Goal: Transaction & Acquisition: Purchase product/service

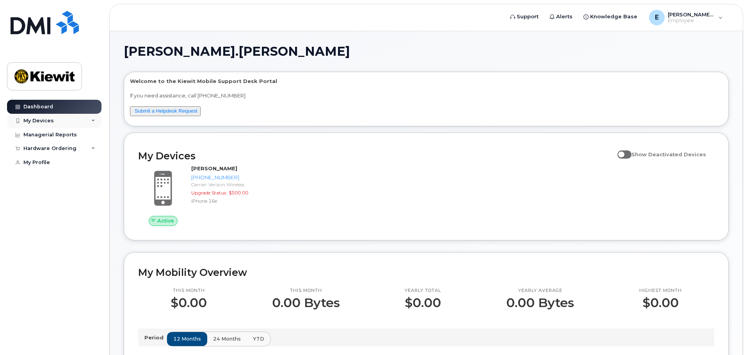
click at [94, 123] on icon at bounding box center [93, 121] width 4 height 4
click at [93, 200] on icon at bounding box center [93, 199] width 4 height 4
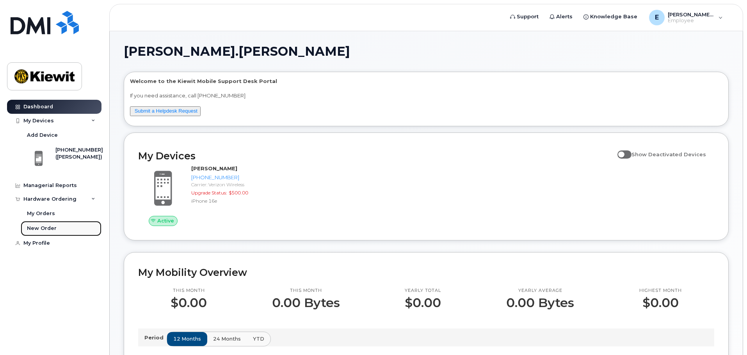
click at [37, 227] on div "New Order" at bounding box center [42, 228] width 30 height 7
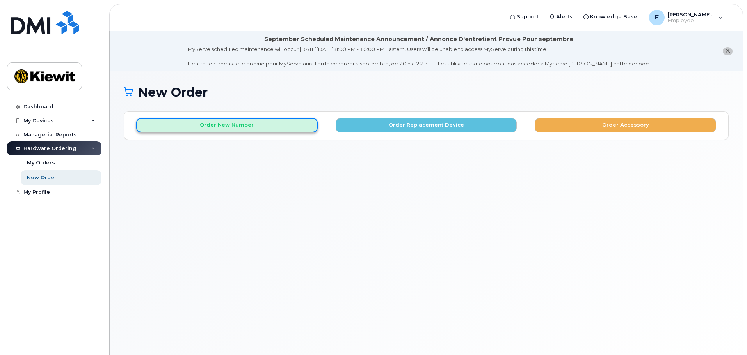
click at [213, 131] on button "Order New Number" at bounding box center [226, 125] width 181 height 14
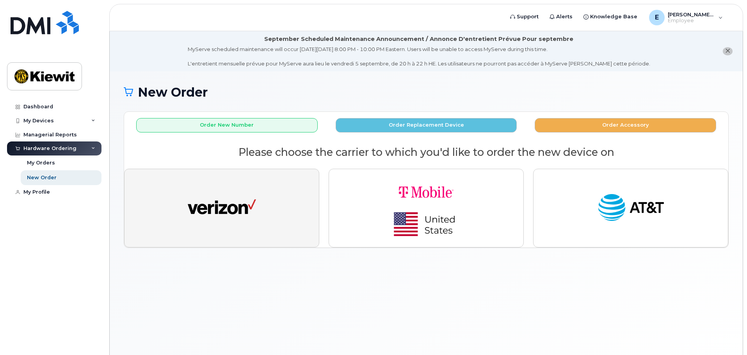
click at [265, 203] on button "button" at bounding box center [221, 208] width 195 height 79
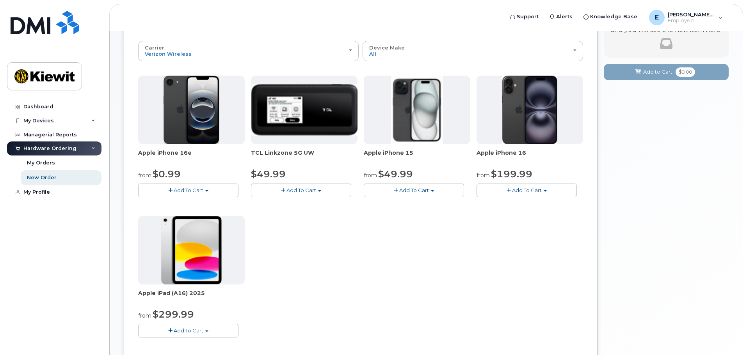
scroll to position [78, 0]
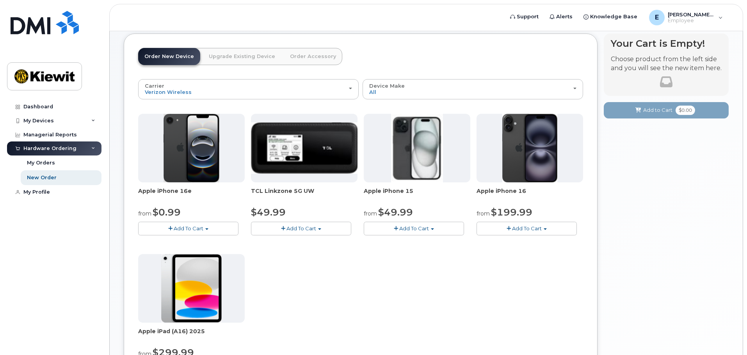
click at [205, 228] on button "Add To Cart" at bounding box center [188, 229] width 100 height 14
click at [197, 243] on link "$0.99 - 2 Year Activation (128GB)" at bounding box center [190, 243] width 101 height 10
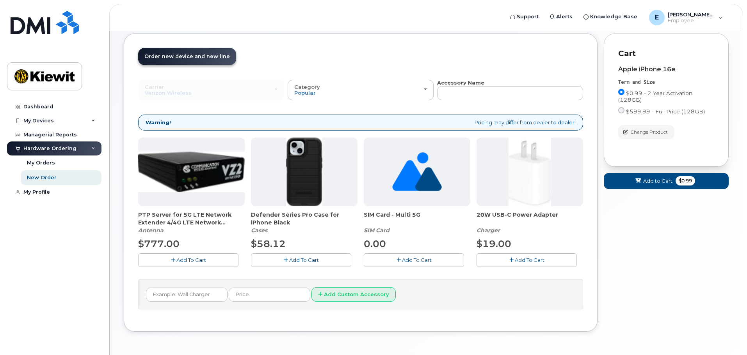
click at [312, 265] on button "Add To Cart" at bounding box center [301, 261] width 100 height 14
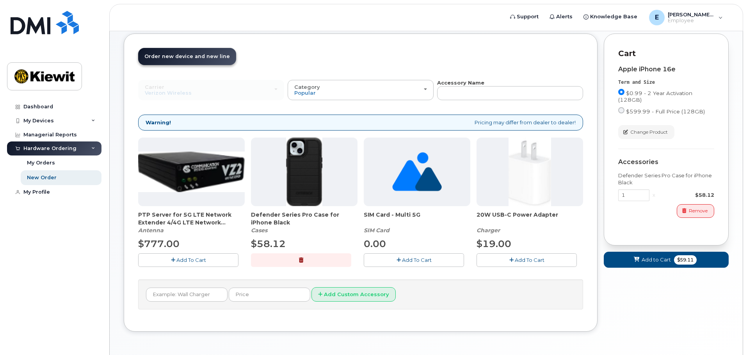
click at [521, 262] on span "Add To Cart" at bounding box center [530, 260] width 30 height 6
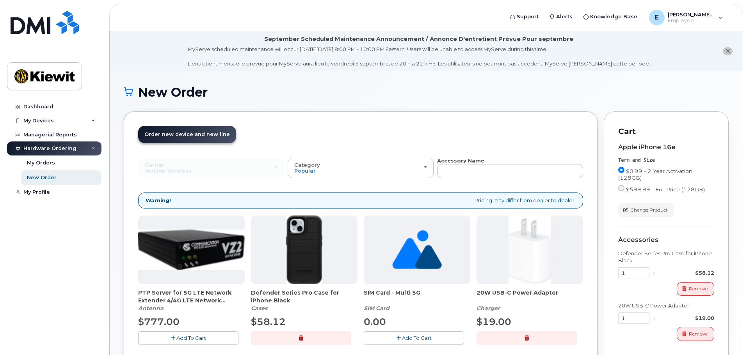
scroll to position [39, 0]
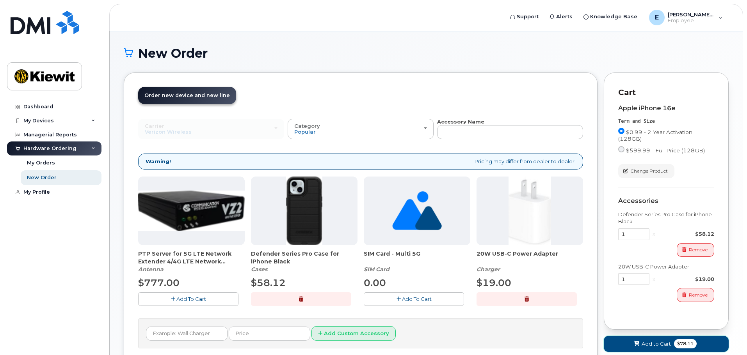
click at [653, 349] on button "Add to Cart $78.11" at bounding box center [666, 344] width 125 height 16
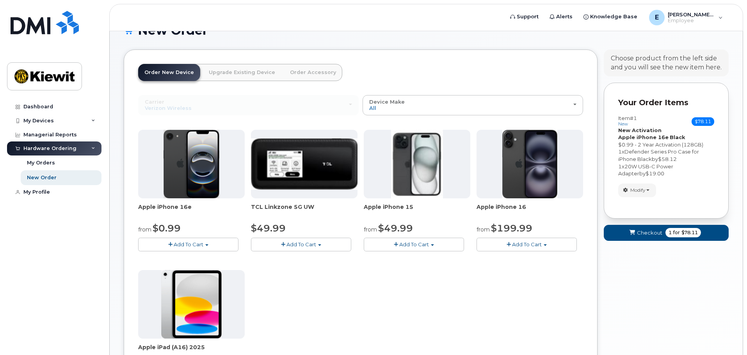
scroll to position [78, 0]
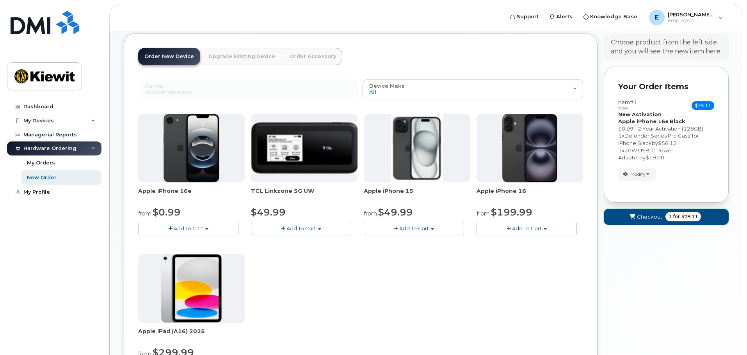
click at [668, 210] on button "Checkout 1 for $78.11" at bounding box center [666, 217] width 125 height 16
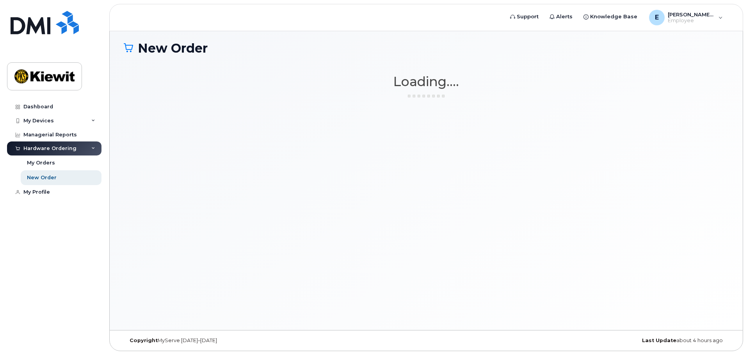
scroll to position [44, 0]
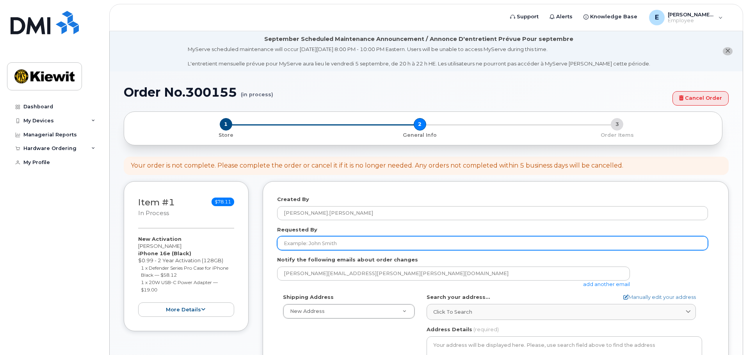
click at [332, 247] on input "Requested By" at bounding box center [492, 243] width 431 height 14
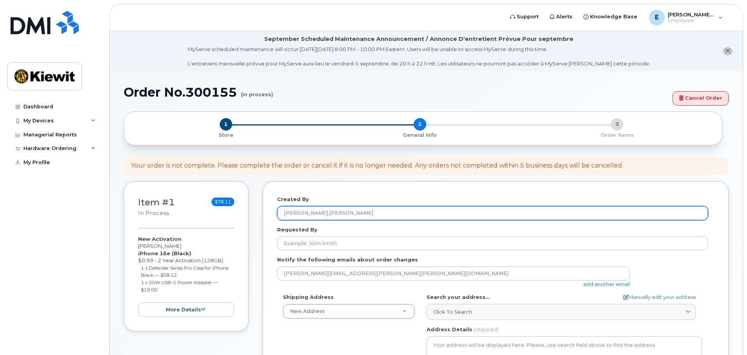
drag, startPoint x: 514, startPoint y: 227, endPoint x: 563, endPoint y: 215, distance: 50.5
click at [514, 227] on div "Requested By" at bounding box center [495, 238] width 437 height 25
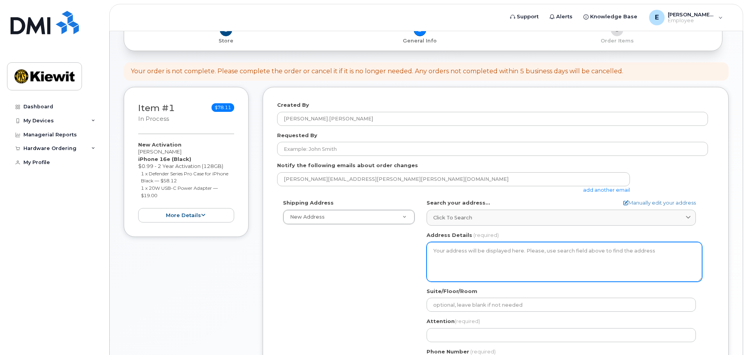
scroll to position [156, 0]
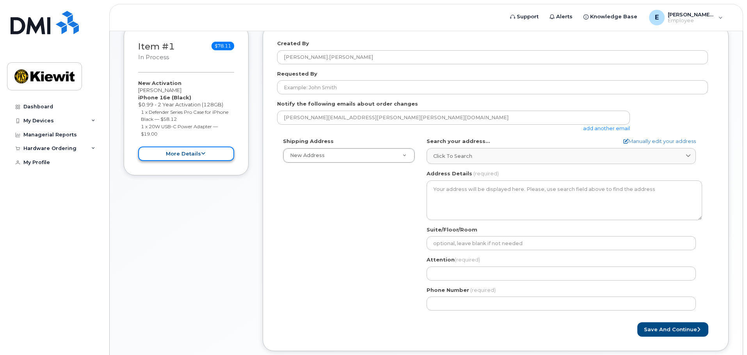
click at [176, 158] on button "more details" at bounding box center [186, 154] width 96 height 14
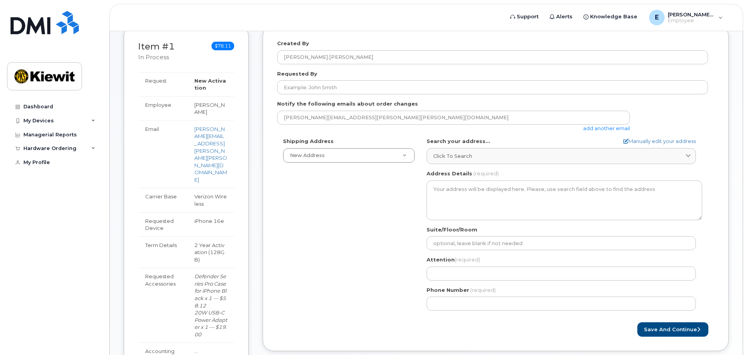
click at [292, 261] on div "Shipping Address New Address New Address 525 Park Ave Ste 2A AB Search your add…" at bounding box center [492, 227] width 431 height 179
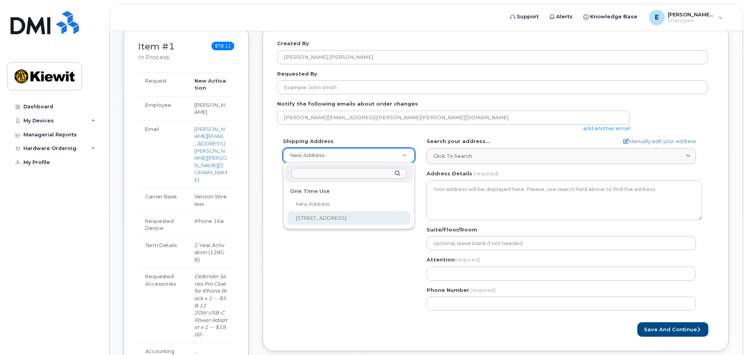
select select "525 Park Ave Ste 2A"
type textarea "525 Park Ave Ste 2A IDAHO FALLS ID 83402-3564 UNITED STATES"
type input "2A"
type input "Michael Fisher"
type input "9134610121"
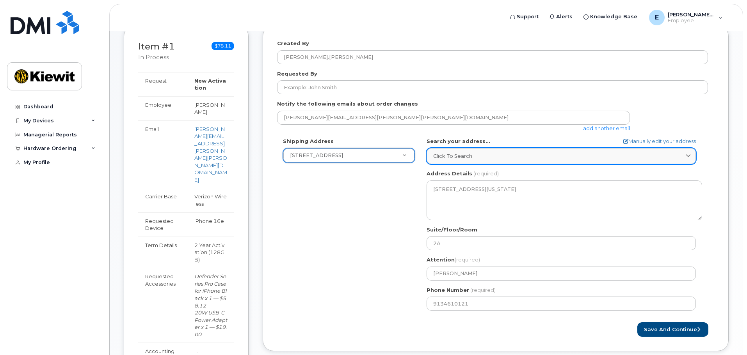
click at [440, 161] on link "Click to search" at bounding box center [560, 156] width 269 height 16
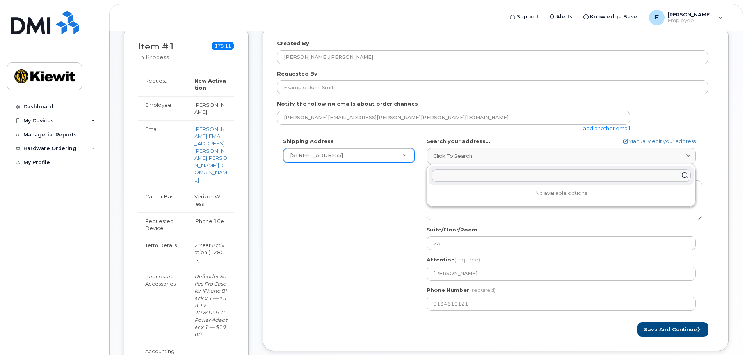
click at [328, 209] on div "Shipping Address 525 Park Ave Ste 2A New Address 525 Park Ave Ste 2A ID Idaho F…" at bounding box center [492, 227] width 431 height 179
